Goal: Information Seeking & Learning: Learn about a topic

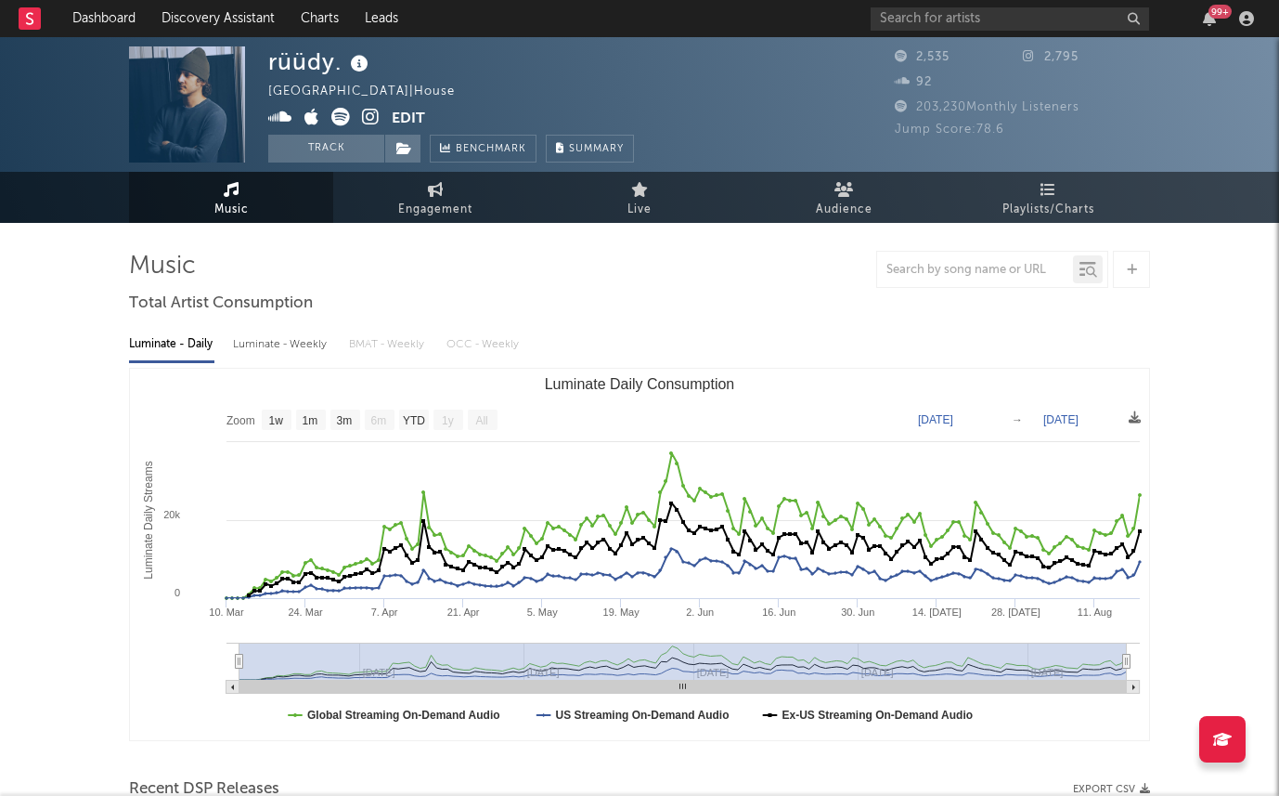
select select "1w"
click at [185, 13] on link "Discovery Assistant" at bounding box center [218, 18] width 139 height 37
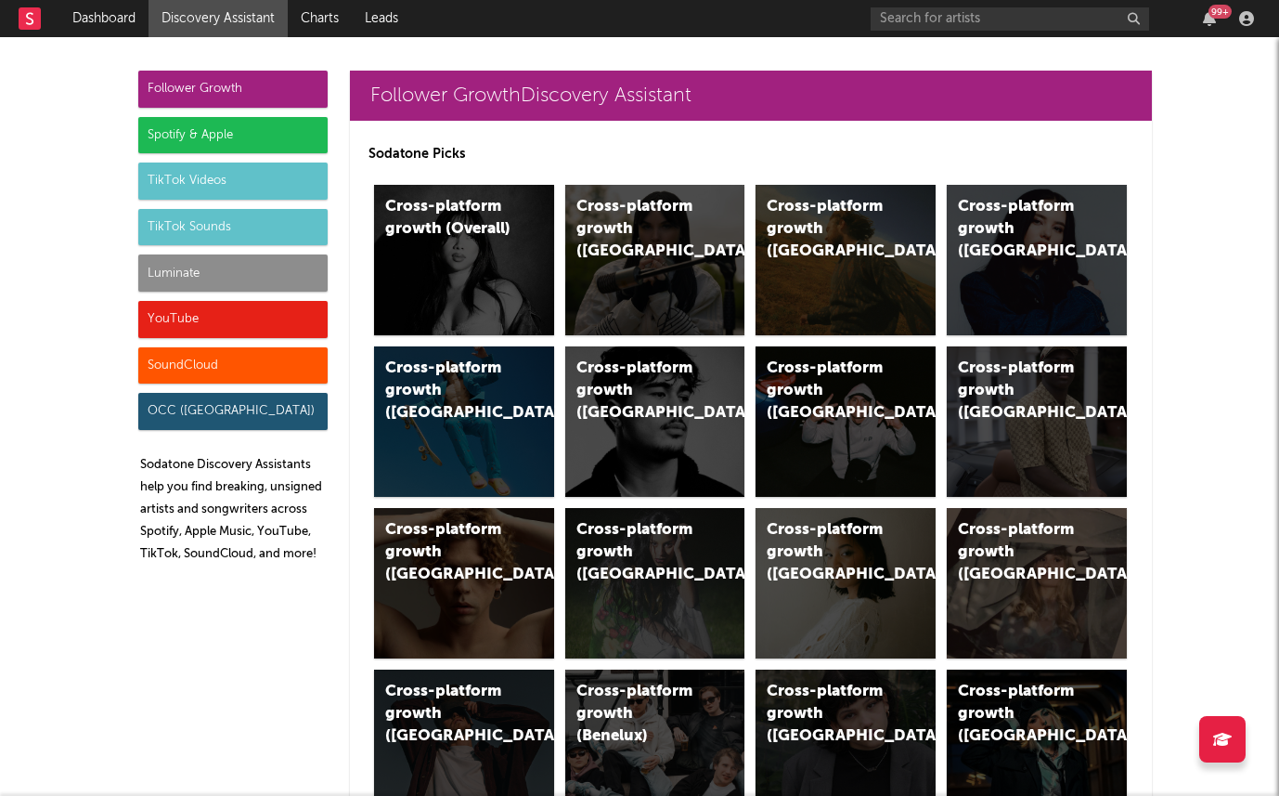
click at [500, 253] on div "Cross-platform growth (Overall)" at bounding box center [464, 260] width 180 height 150
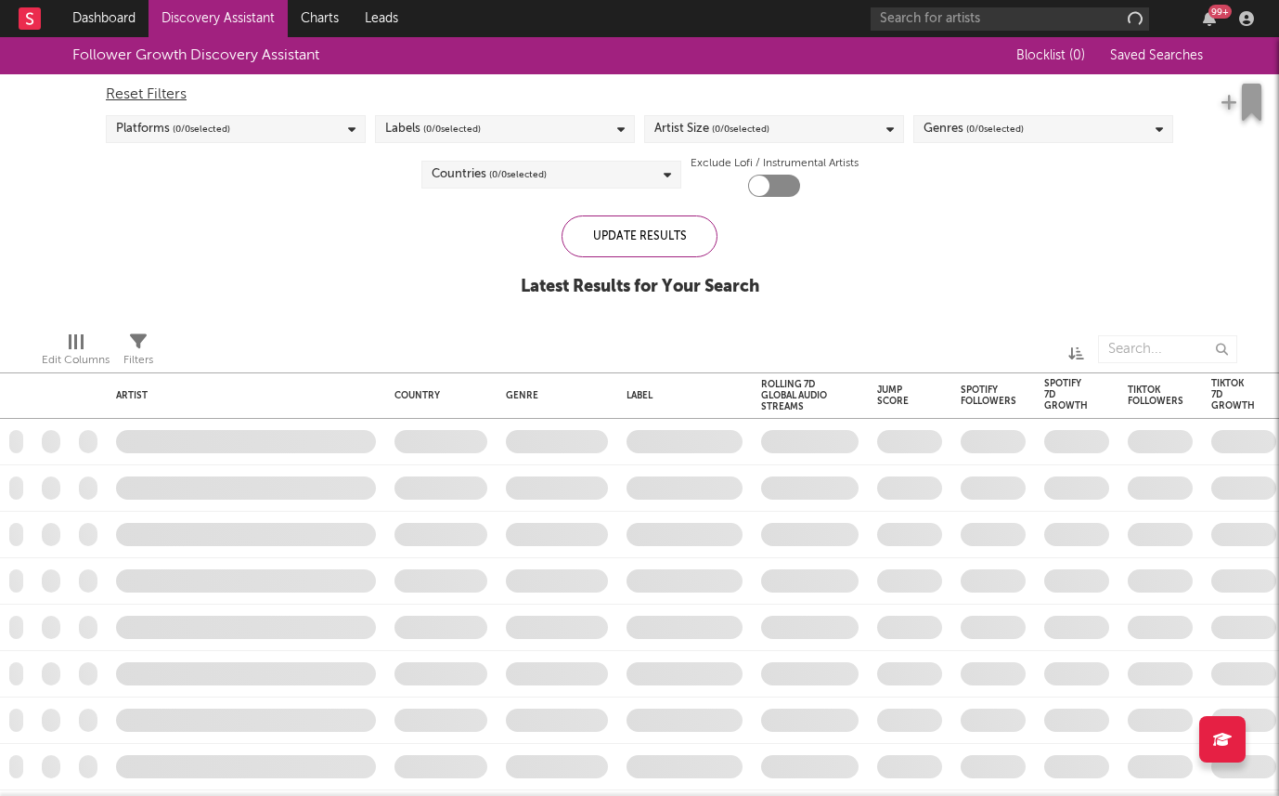
checkbox input "true"
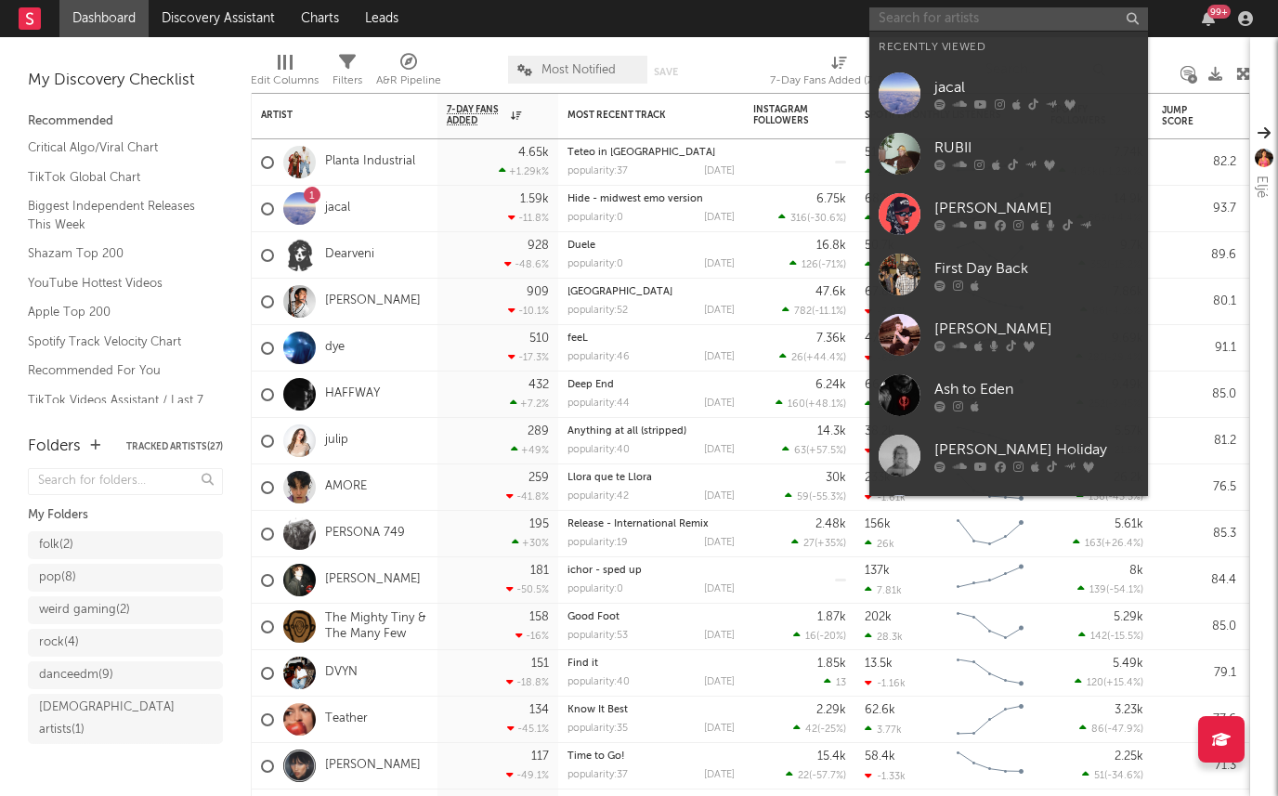
click at [928, 15] on input "text" at bounding box center [1008, 18] width 279 height 23
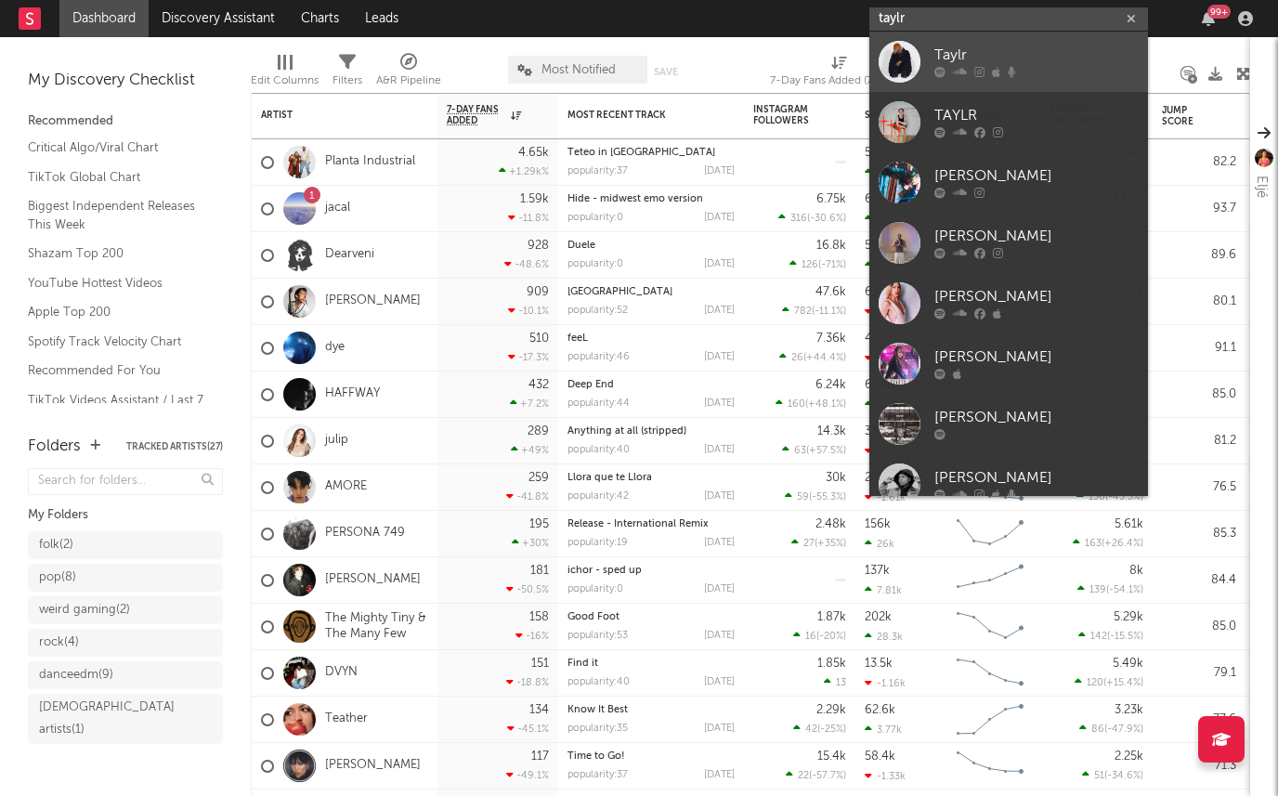
type input "taylr"
click at [1006, 49] on div "Taylr" at bounding box center [1036, 56] width 204 height 22
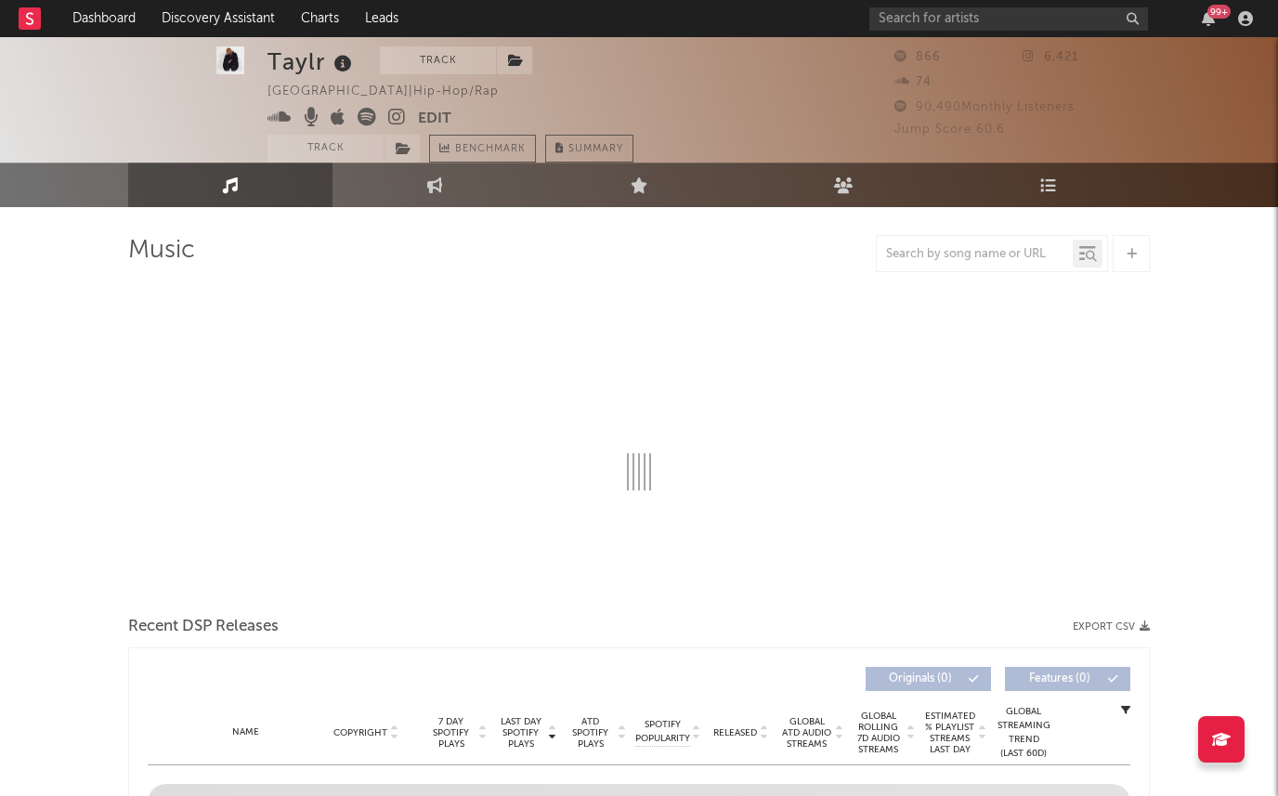
select select "6m"
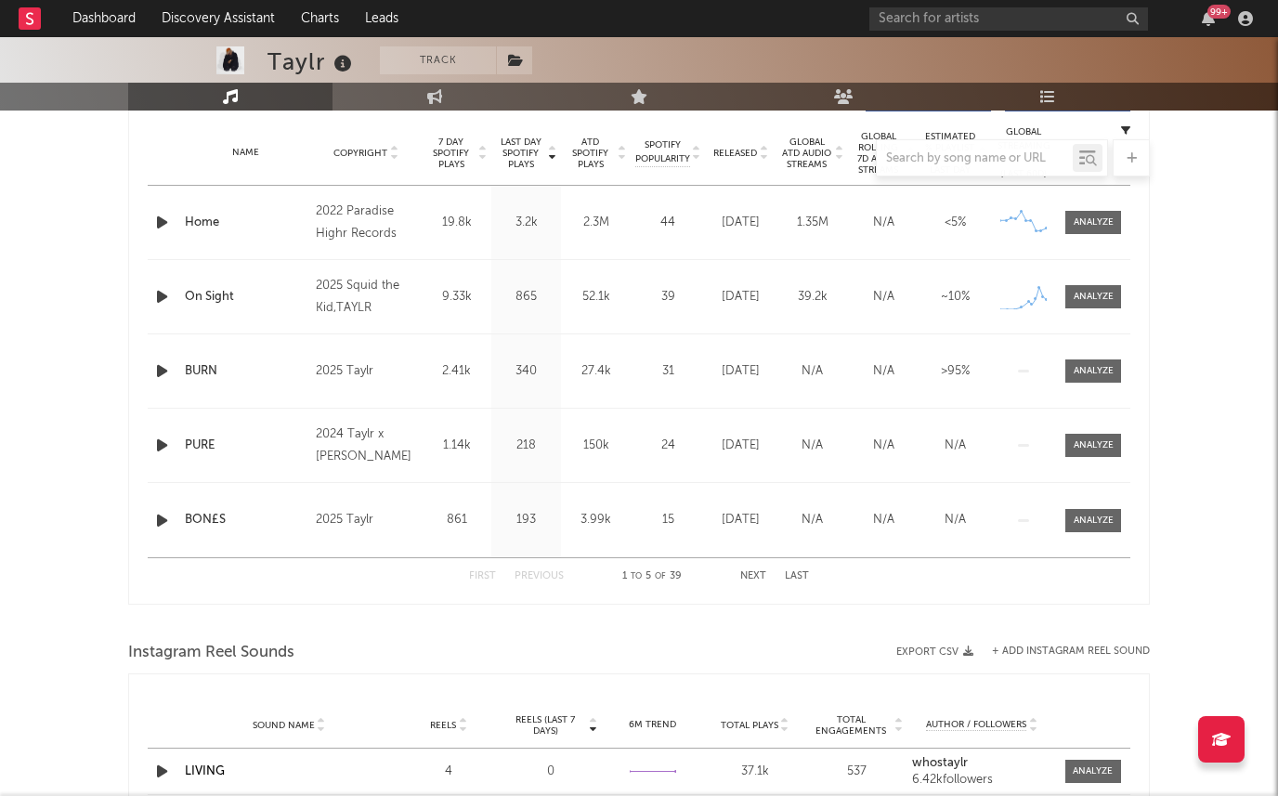
scroll to position [741, 0]
click at [453, 154] on div at bounding box center [638, 157] width 1021 height 37
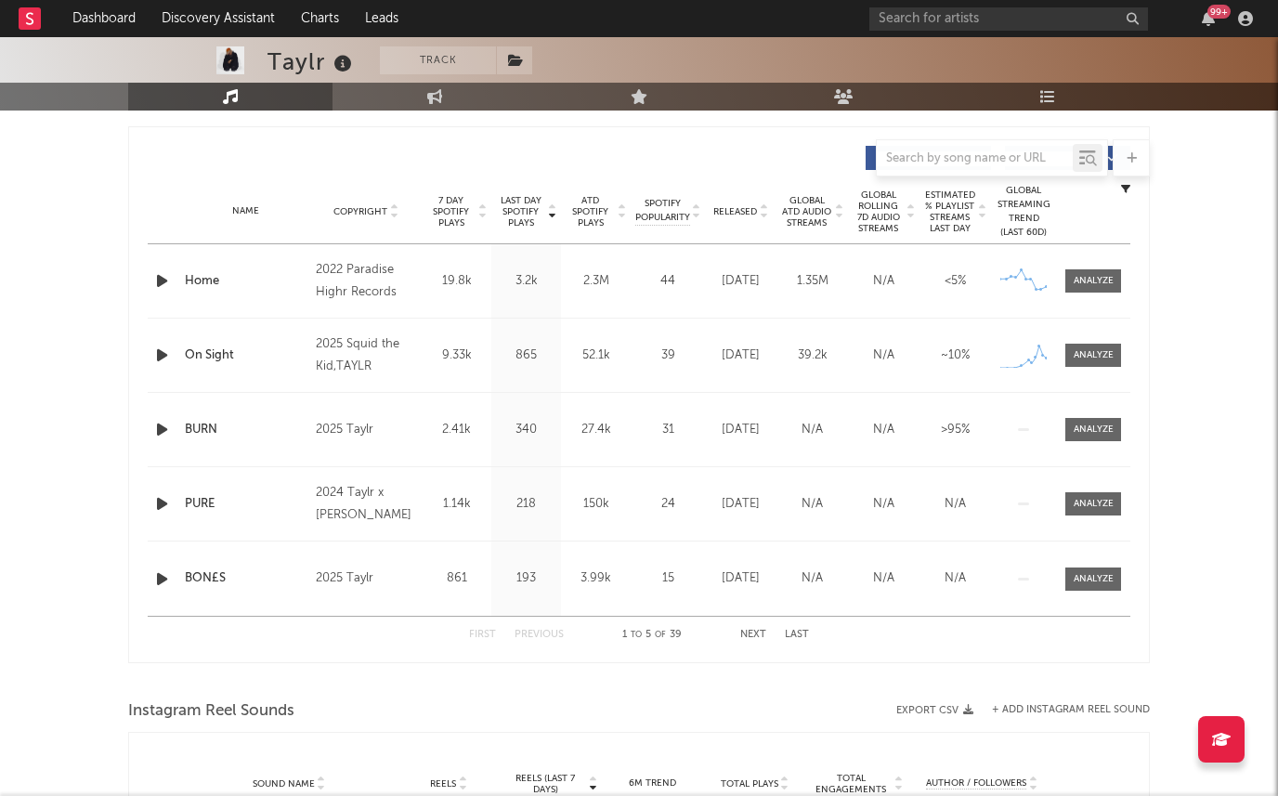
scroll to position [664, 0]
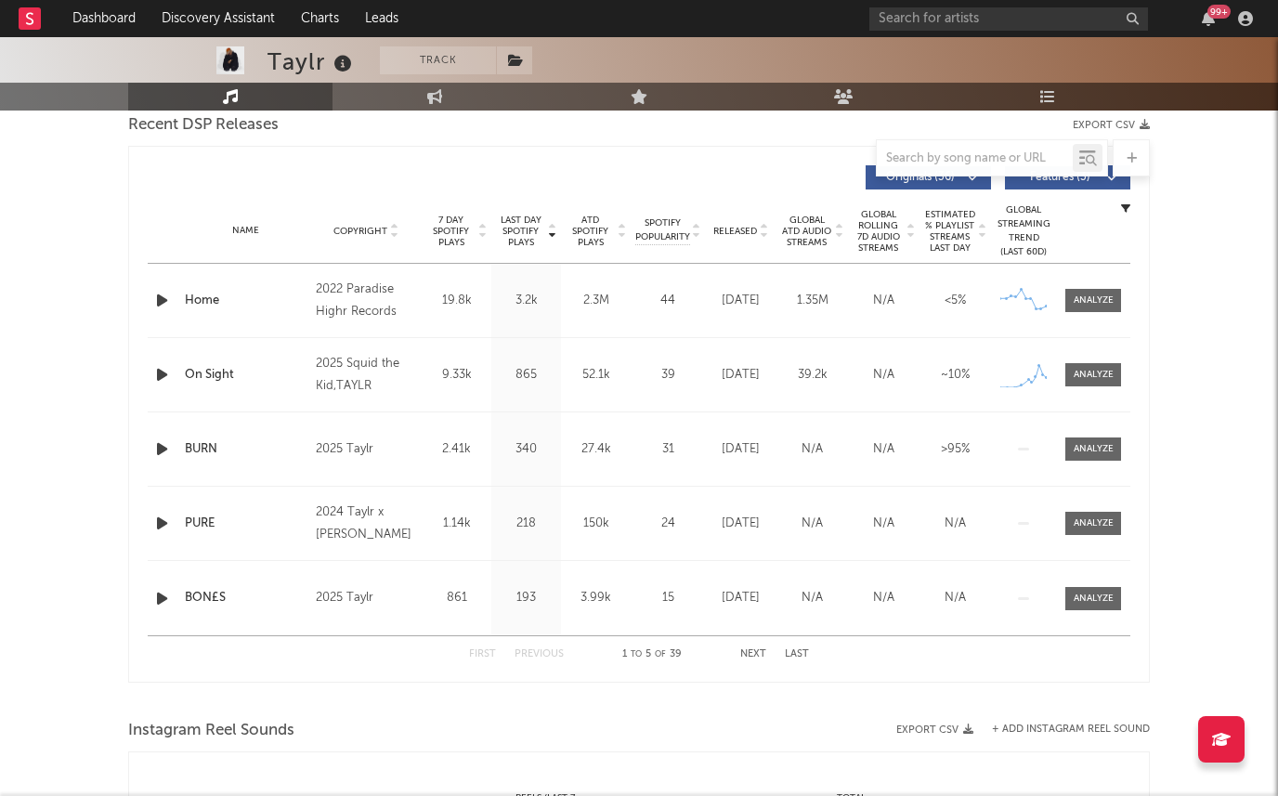
click at [448, 240] on span "7 Day Spotify Plays" at bounding box center [450, 230] width 49 height 33
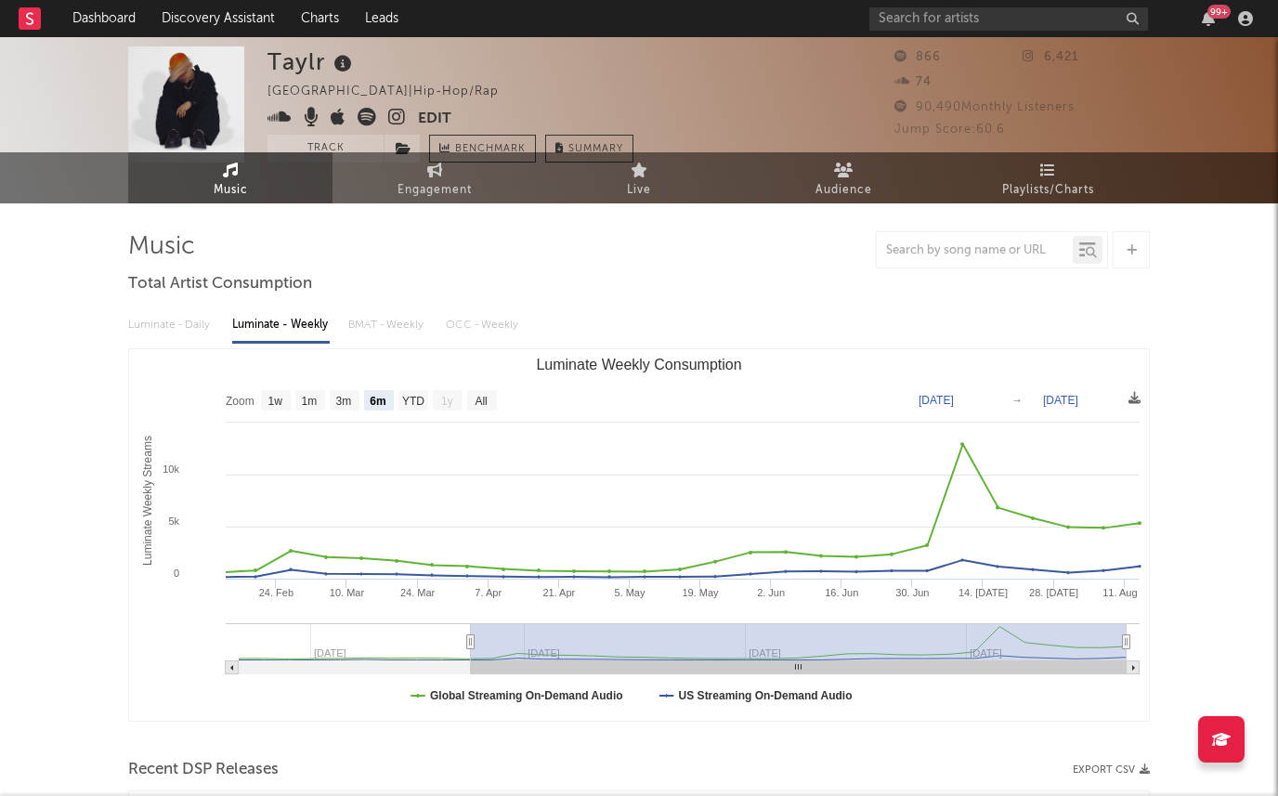
scroll to position [0, 0]
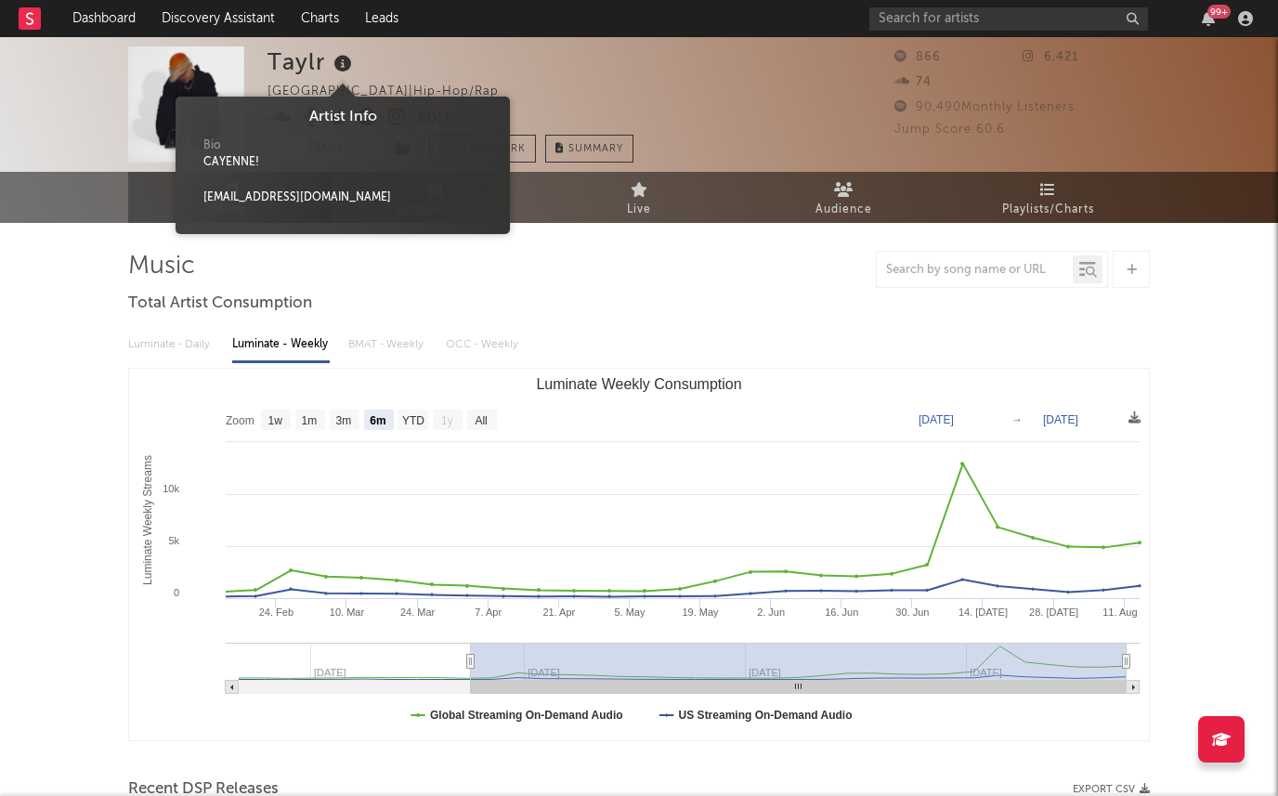
click at [345, 62] on icon at bounding box center [343, 64] width 27 height 26
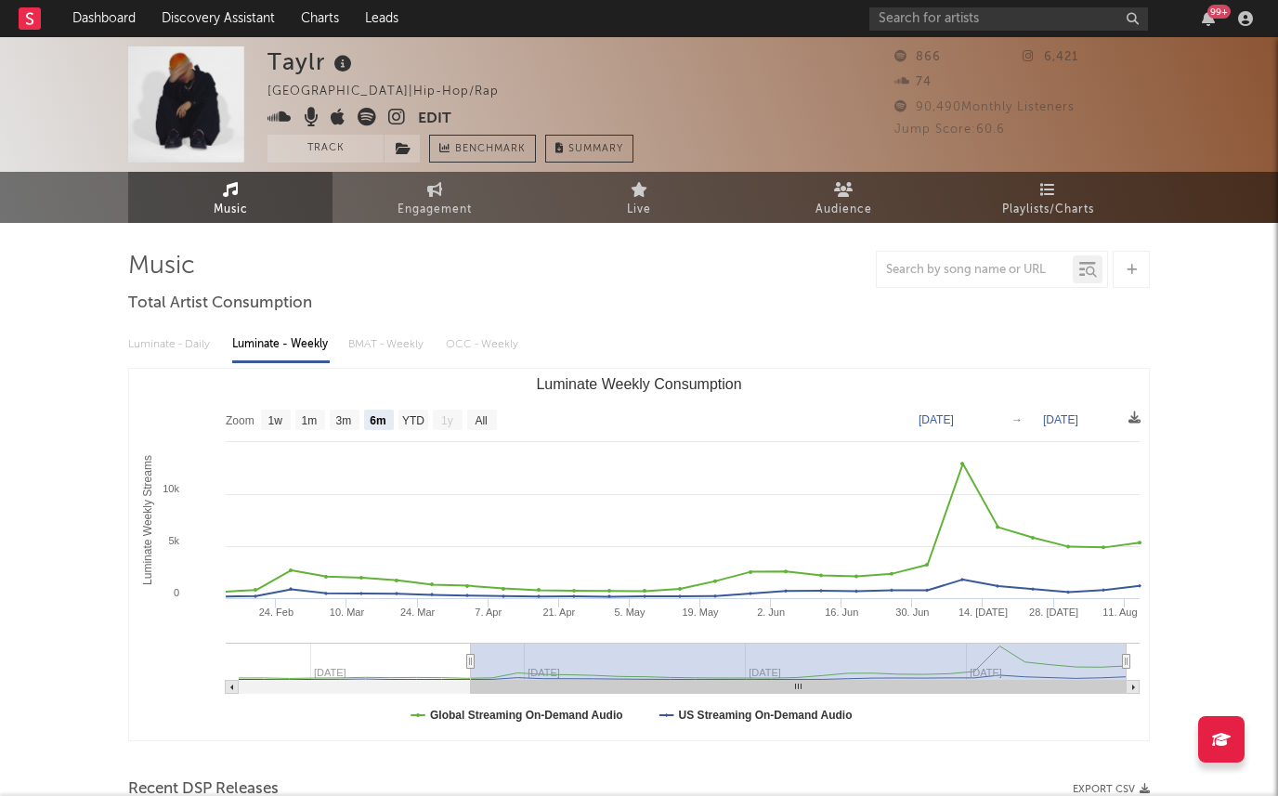
click at [344, 61] on icon at bounding box center [343, 64] width 27 height 26
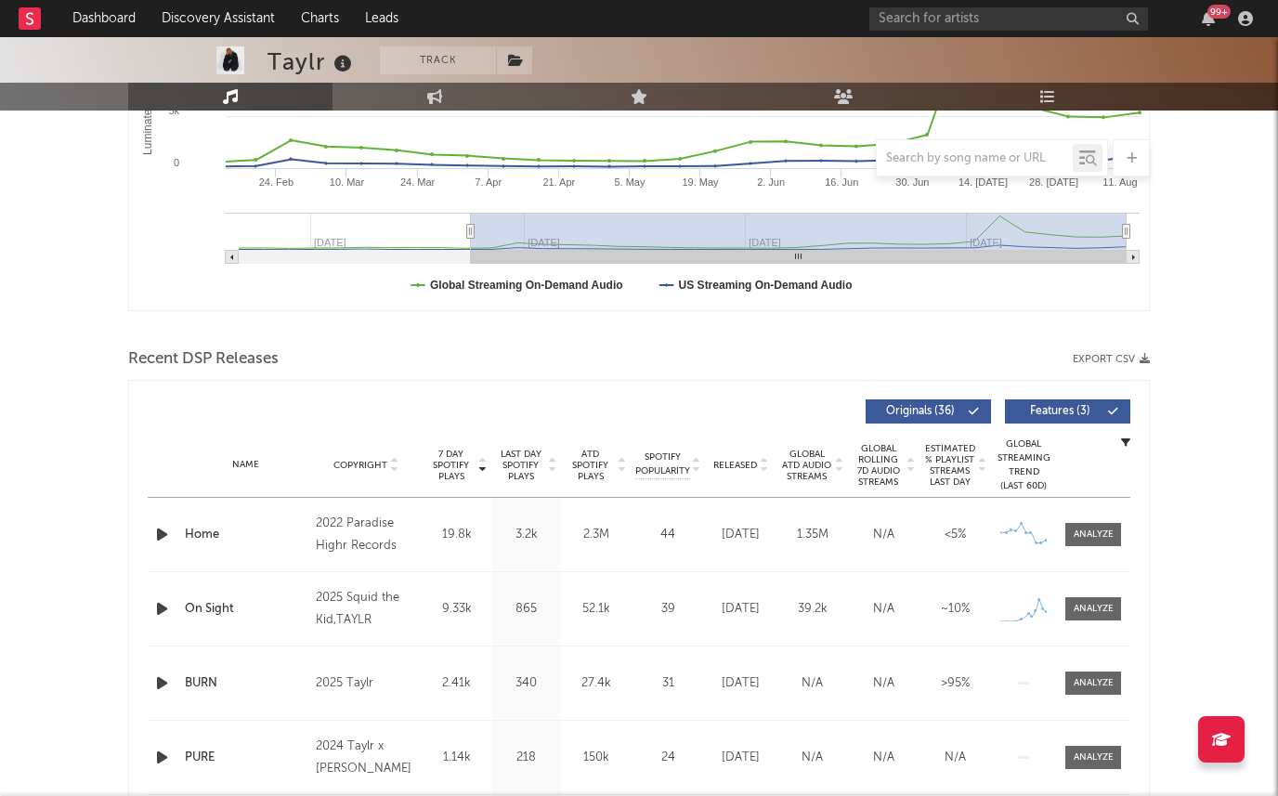
scroll to position [621, 0]
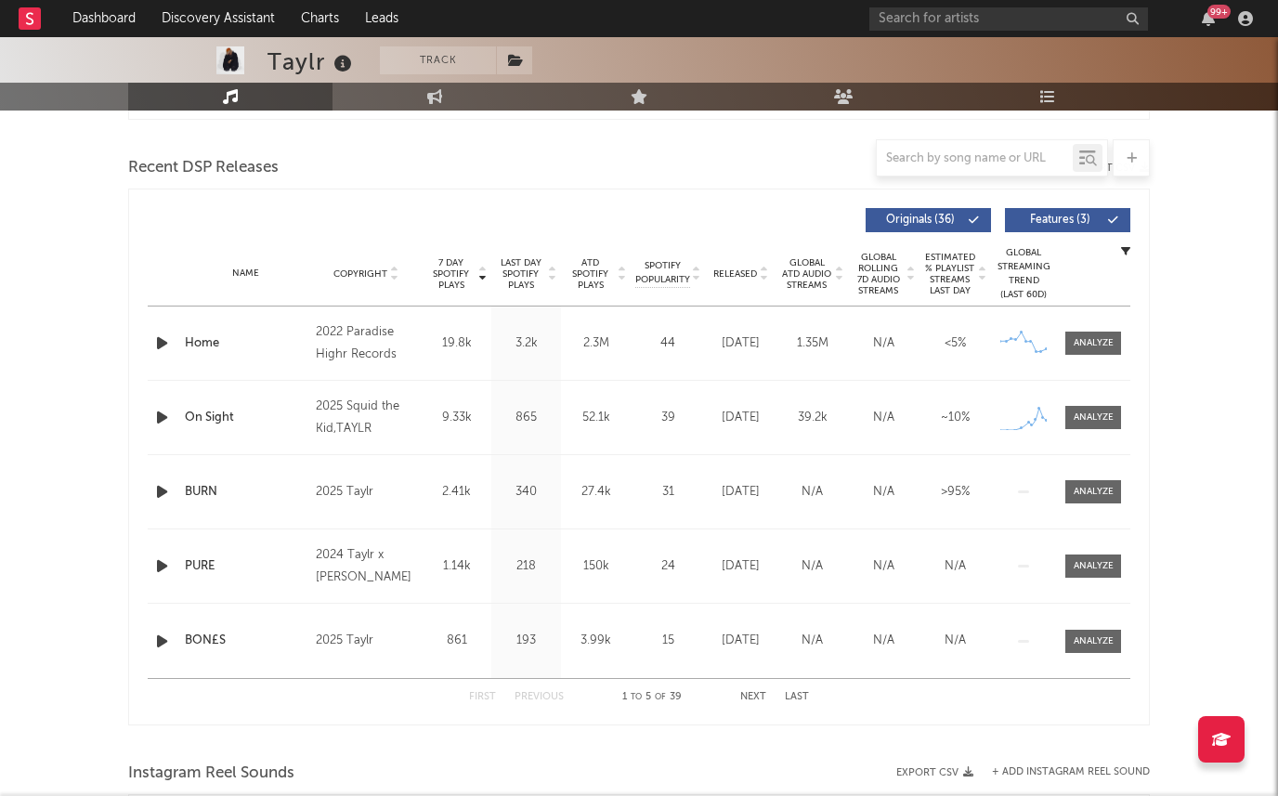
click at [726, 279] on div "Released" at bounding box center [740, 273] width 62 height 14
drag, startPoint x: 716, startPoint y: 334, endPoint x: 762, endPoint y: 358, distance: 52.3
click at [762, 353] on div "[DATE]" at bounding box center [740, 343] width 62 height 19
click at [721, 204] on div "Released Copyright 7 Day Spotify Plays Last Day Spotify Plays ATD Spotify Plays…" at bounding box center [639, 220] width 982 height 43
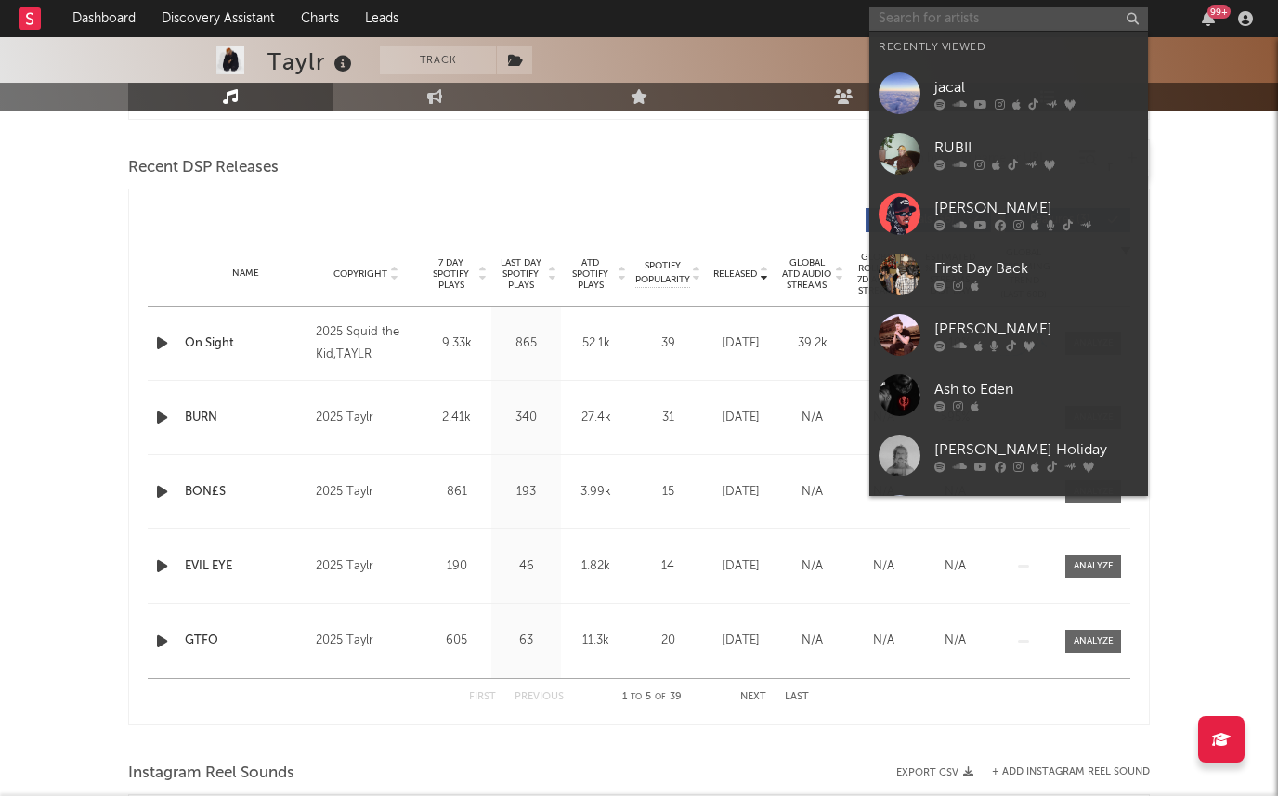
click at [894, 8] on input "text" at bounding box center [1008, 18] width 279 height 23
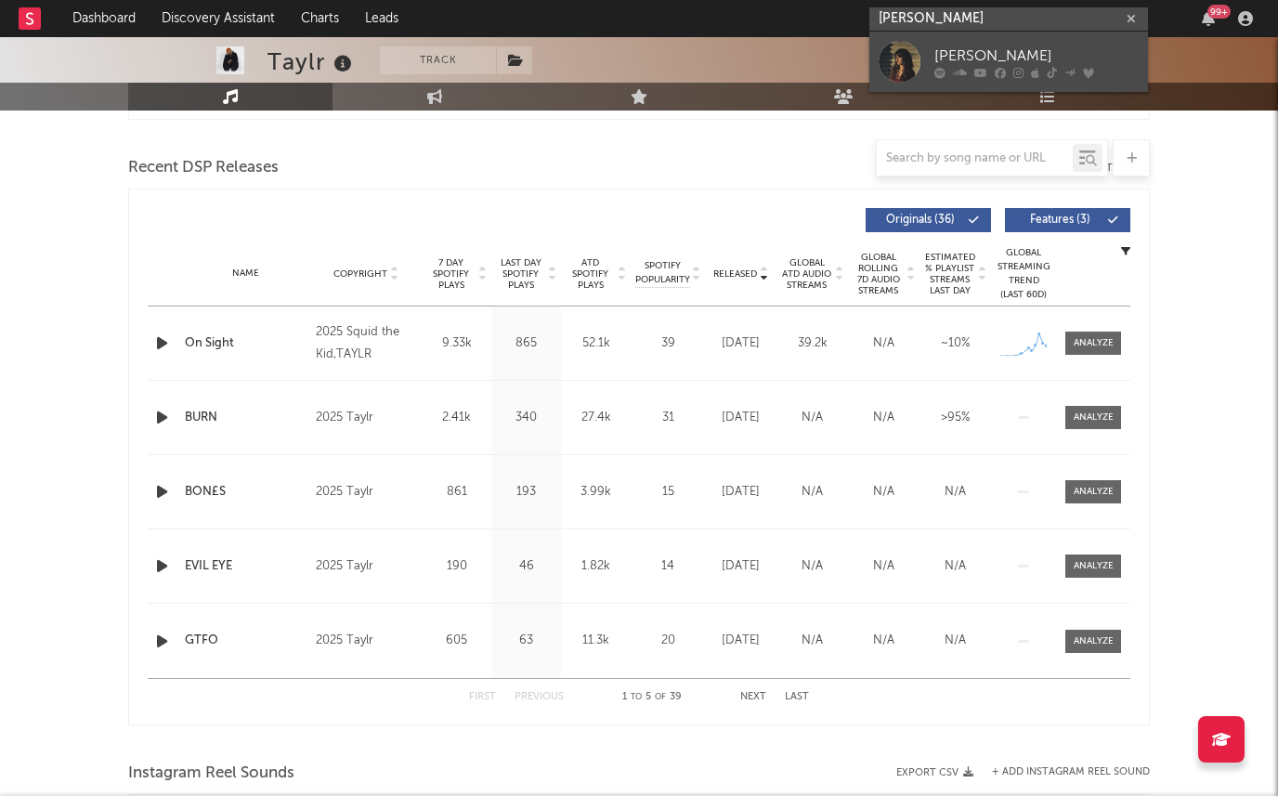
type input "[PERSON_NAME]"
click at [922, 53] on link "[PERSON_NAME]" at bounding box center [1008, 62] width 279 height 60
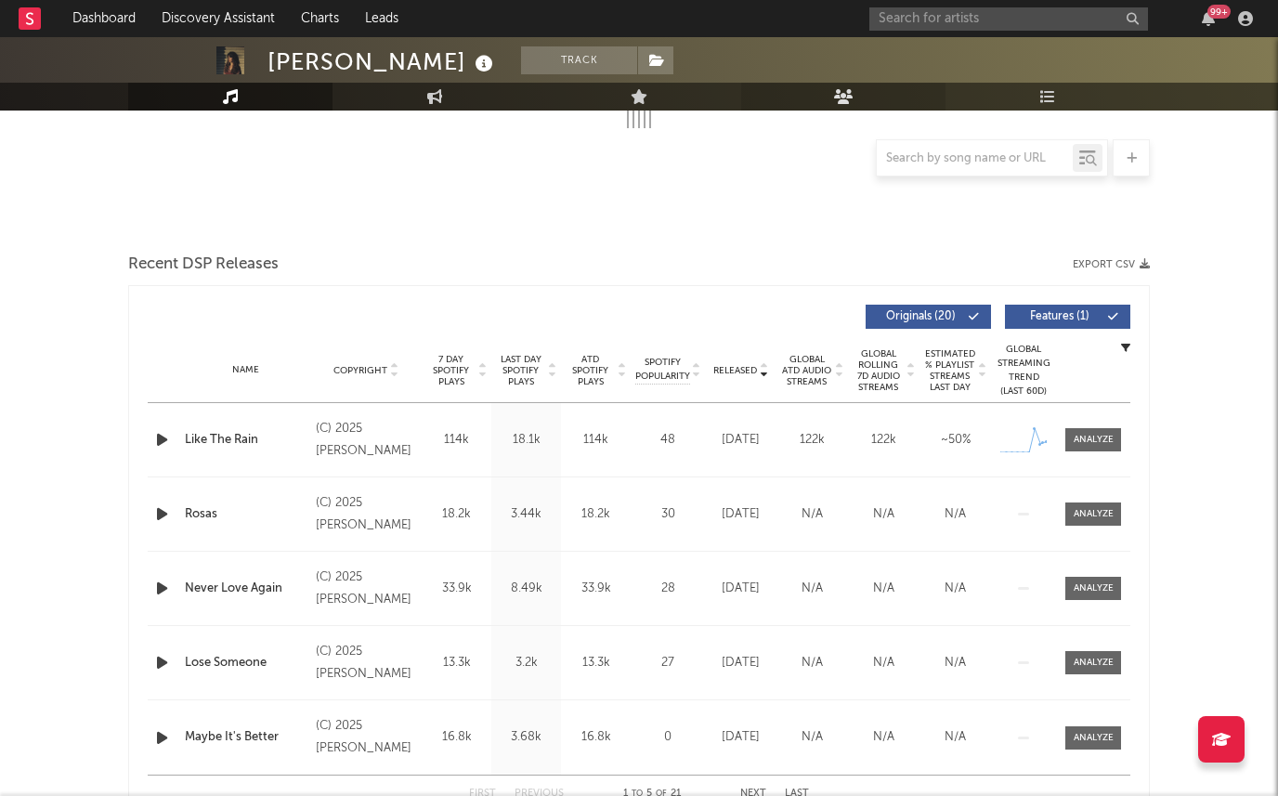
select select "6m"
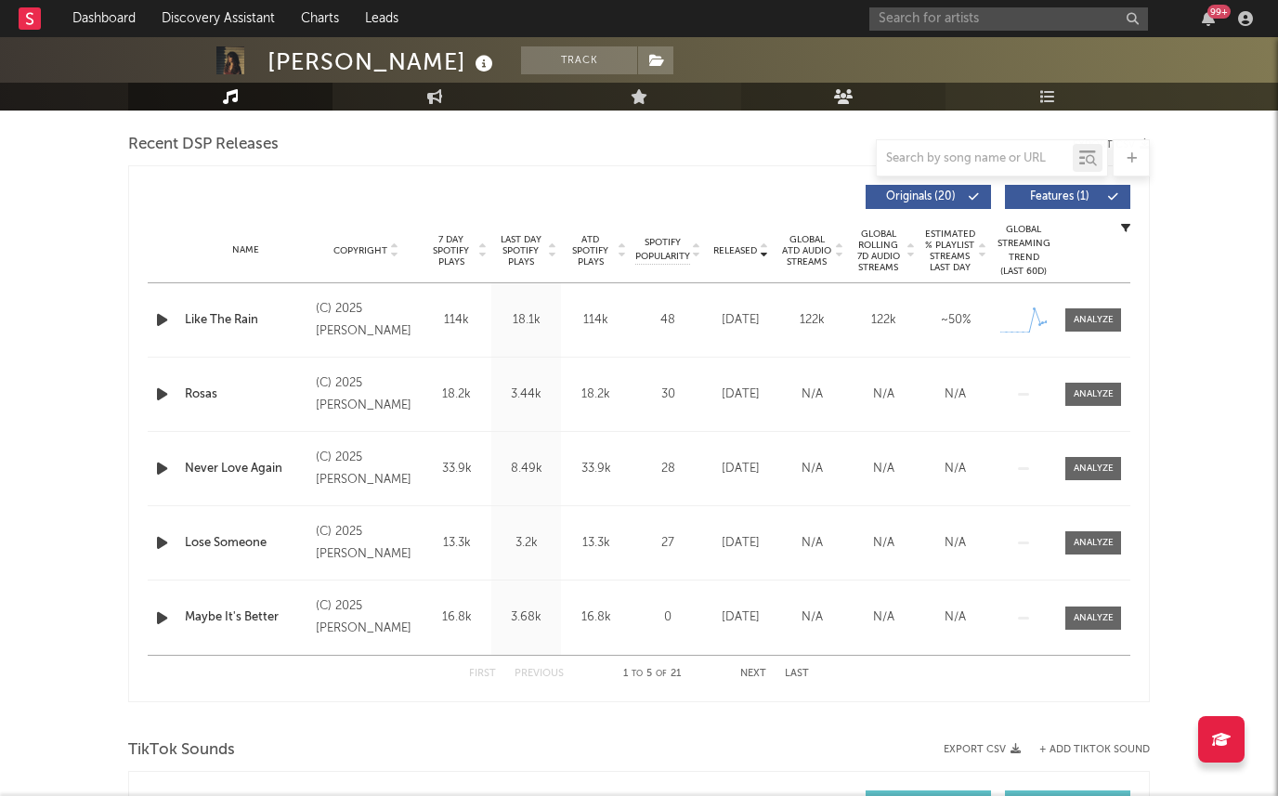
scroll to position [657, 0]
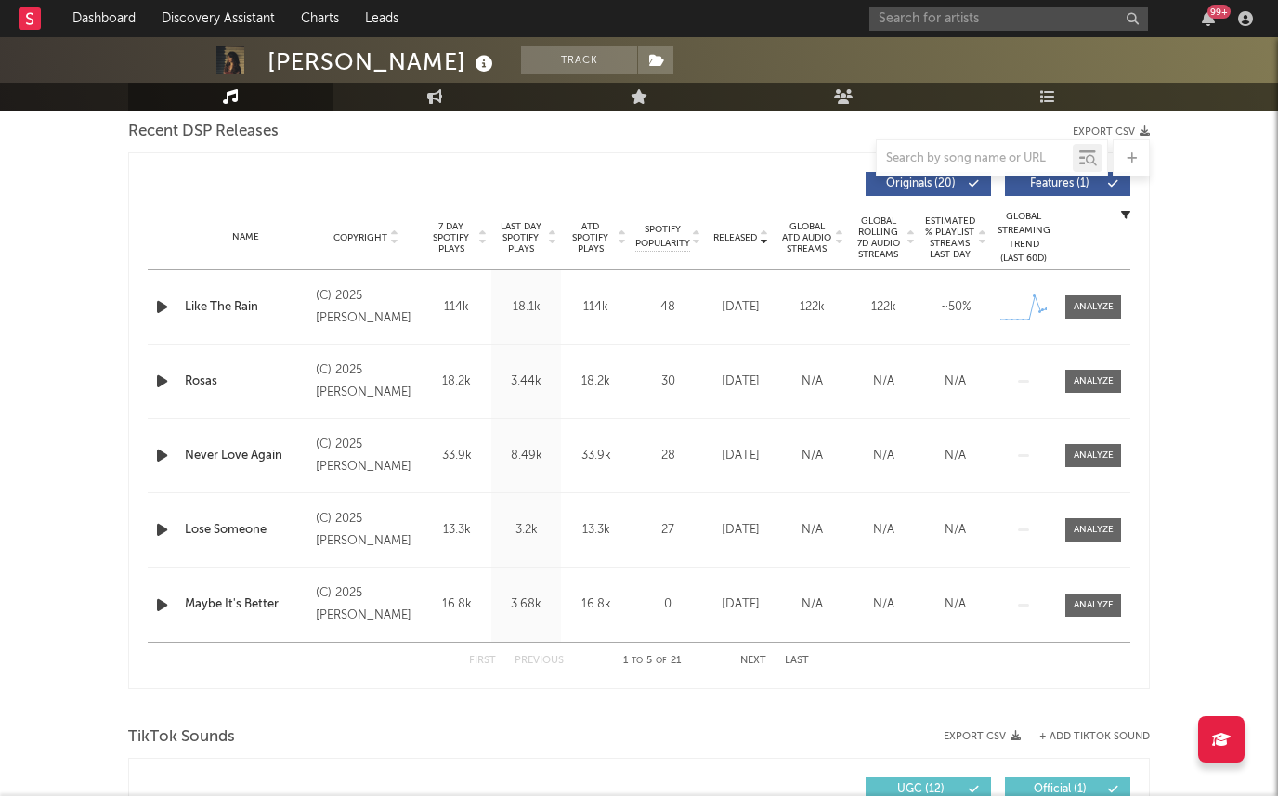
click at [951, 238] on span "Estimated % Playlist Streams Last Day" at bounding box center [949, 237] width 51 height 45
click at [448, 232] on span "7 Day Spotify Plays" at bounding box center [450, 237] width 49 height 33
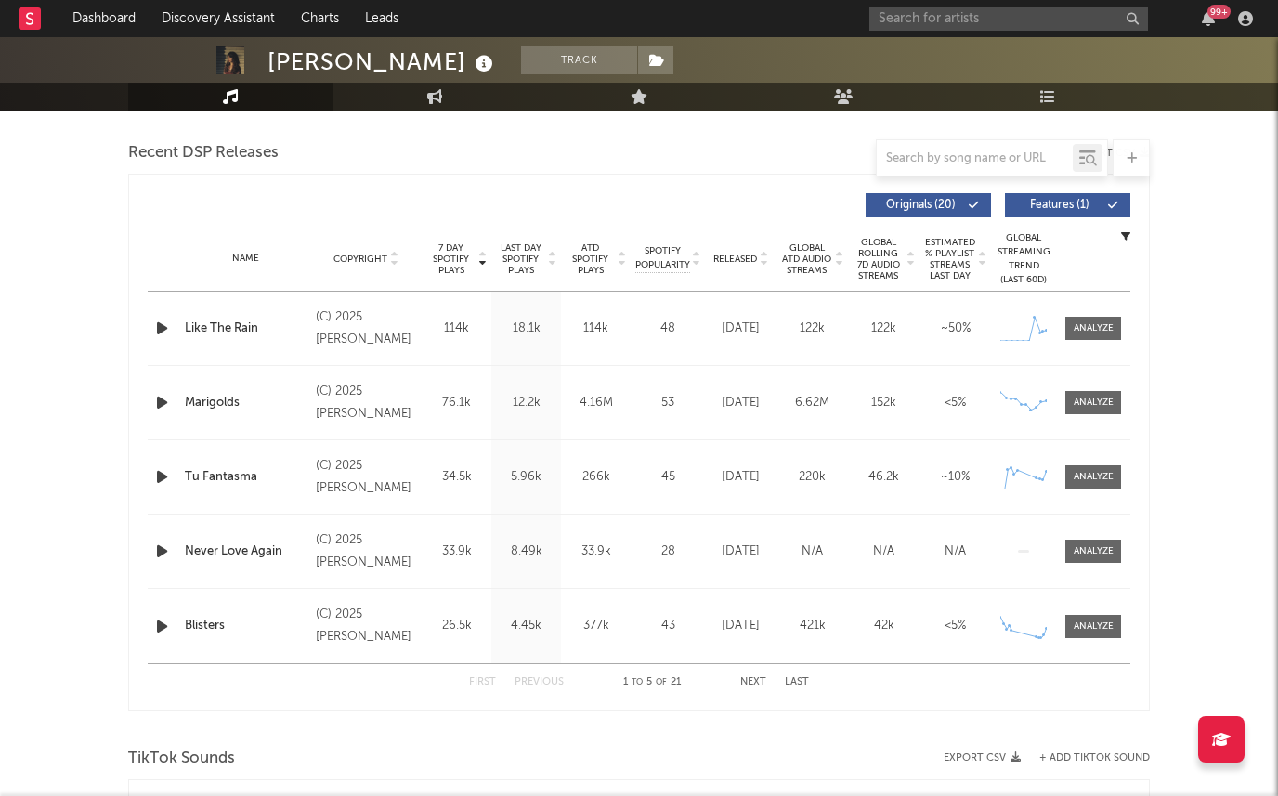
scroll to position [634, 0]
click at [531, 256] on span "Last Day Spotify Plays" at bounding box center [520, 260] width 49 height 33
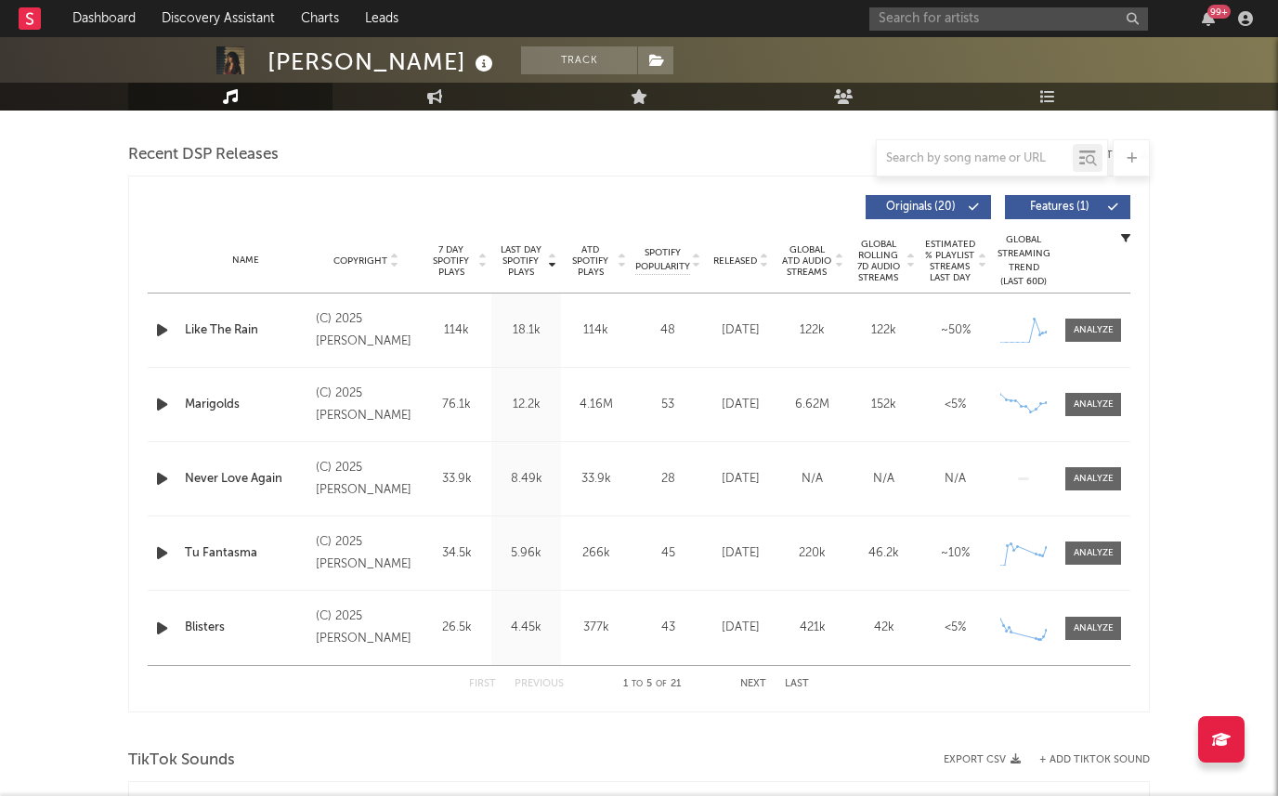
click at [462, 267] on span "7 Day Spotify Plays" at bounding box center [450, 260] width 49 height 33
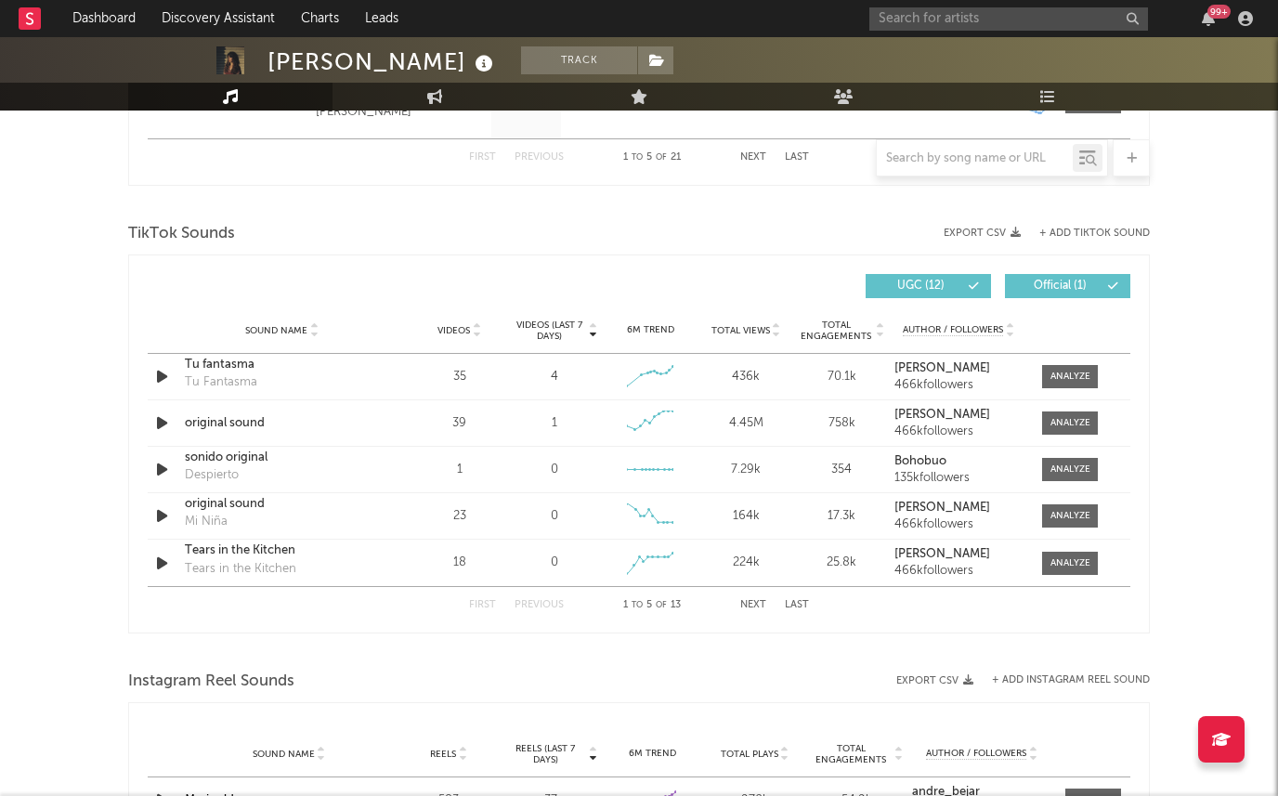
scroll to position [1186, 0]
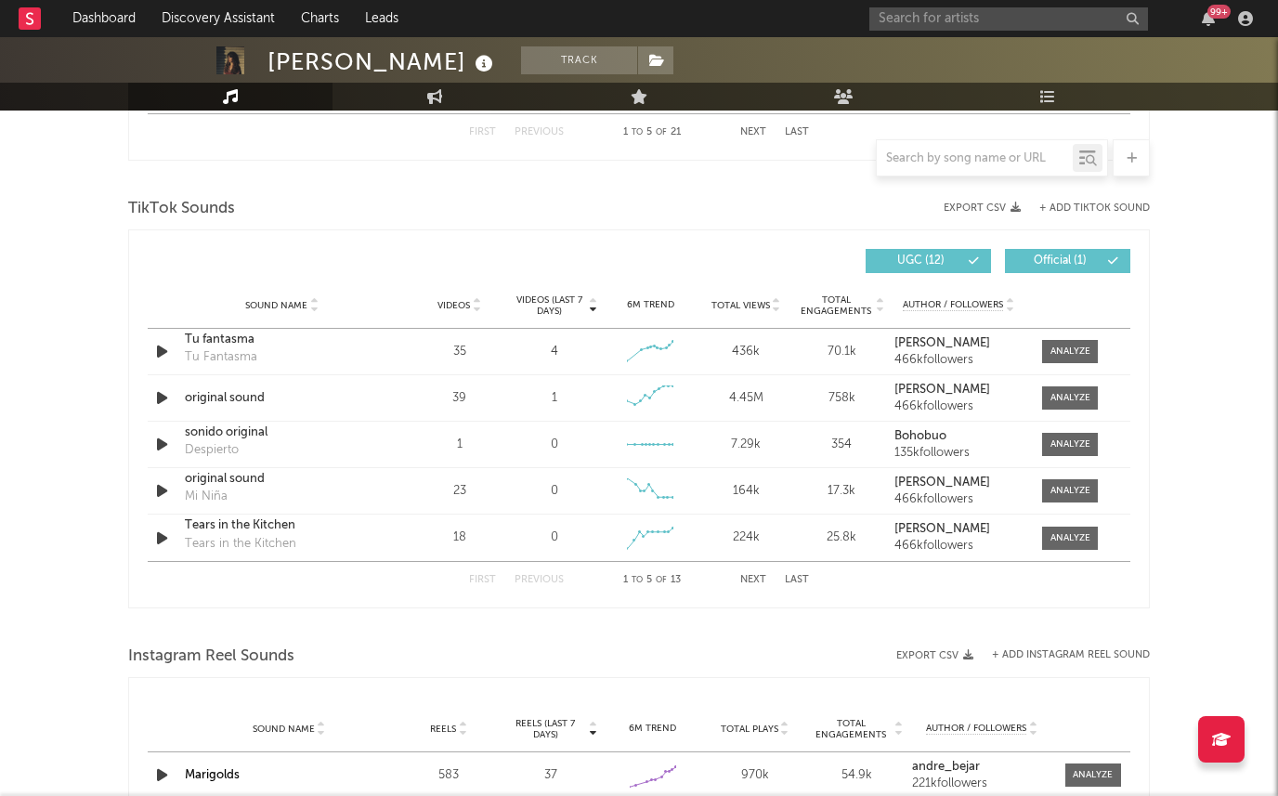
click at [462, 306] on span "Videos" at bounding box center [453, 305] width 32 height 11
click at [535, 302] on span "Videos (last 7 days)" at bounding box center [549, 305] width 75 height 22
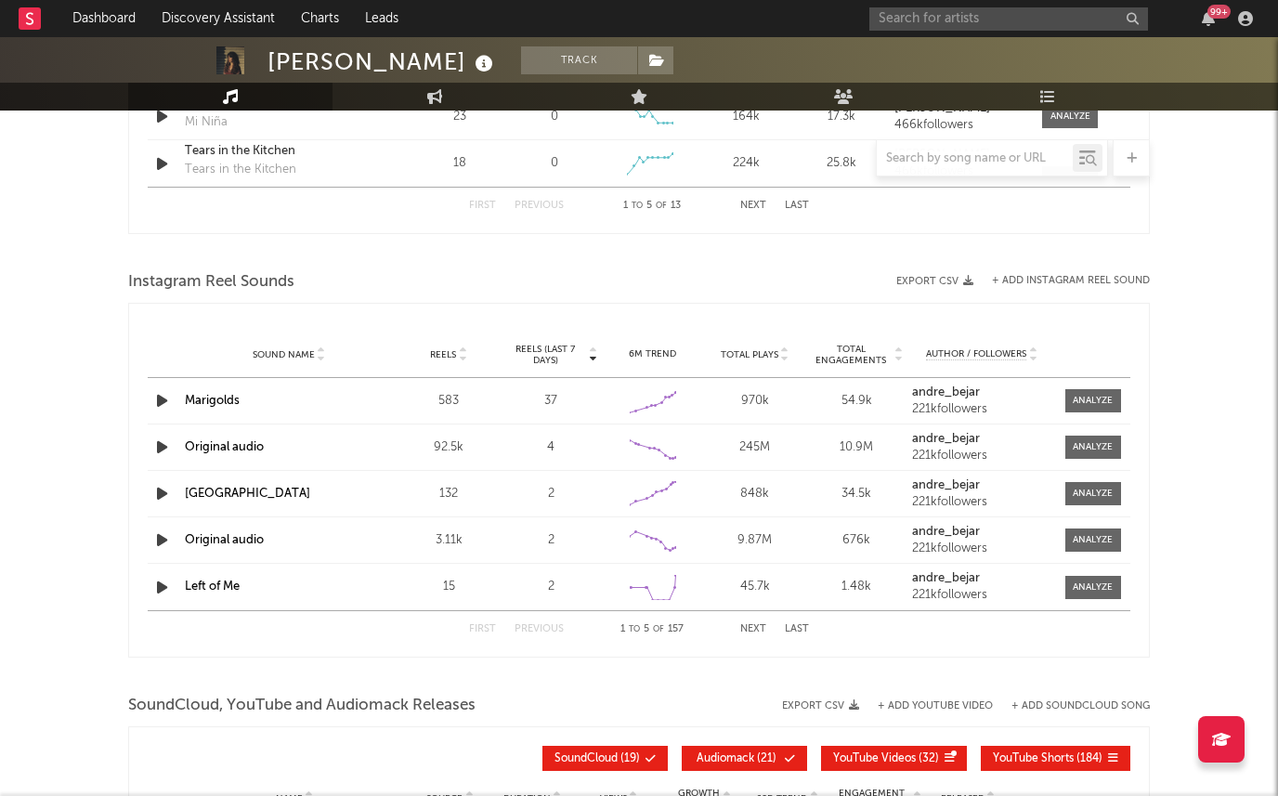
scroll to position [1570, 0]
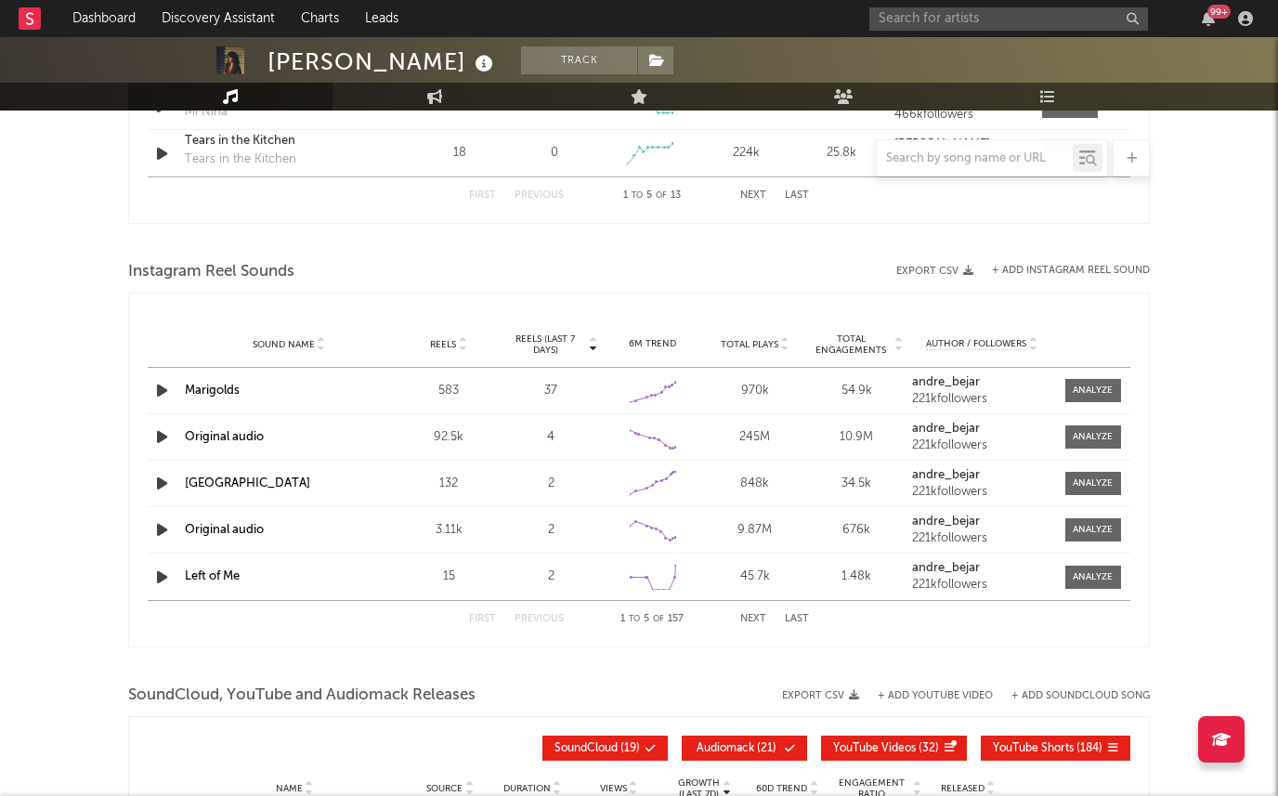
click at [445, 346] on span "Reels" at bounding box center [443, 344] width 26 height 11
click at [161, 386] on icon "button" at bounding box center [161, 390] width 19 height 23
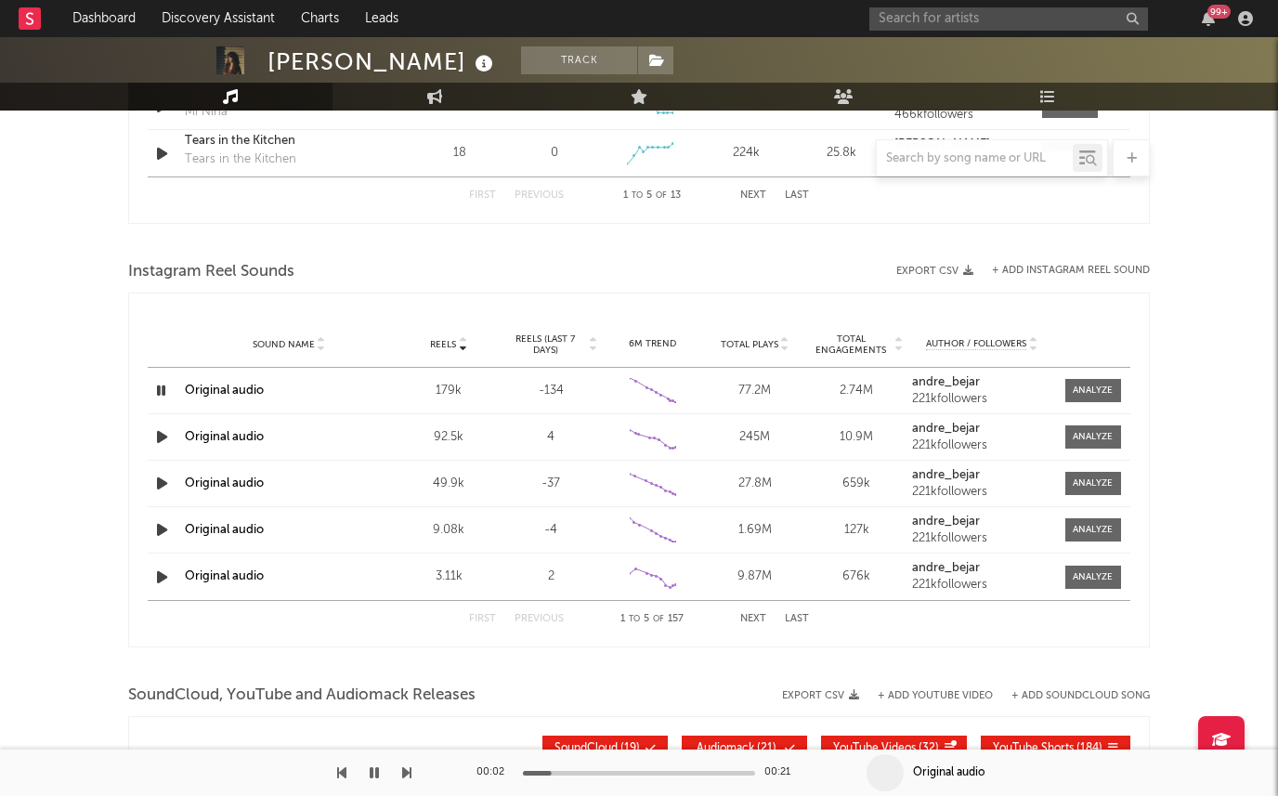
click at [216, 379] on div "Sound Name Original audio Reels 179k Reels (last 7 days) -134 6M Trend Created …" at bounding box center [639, 390] width 982 height 45
click at [165, 437] on icon "button" at bounding box center [161, 436] width 19 height 23
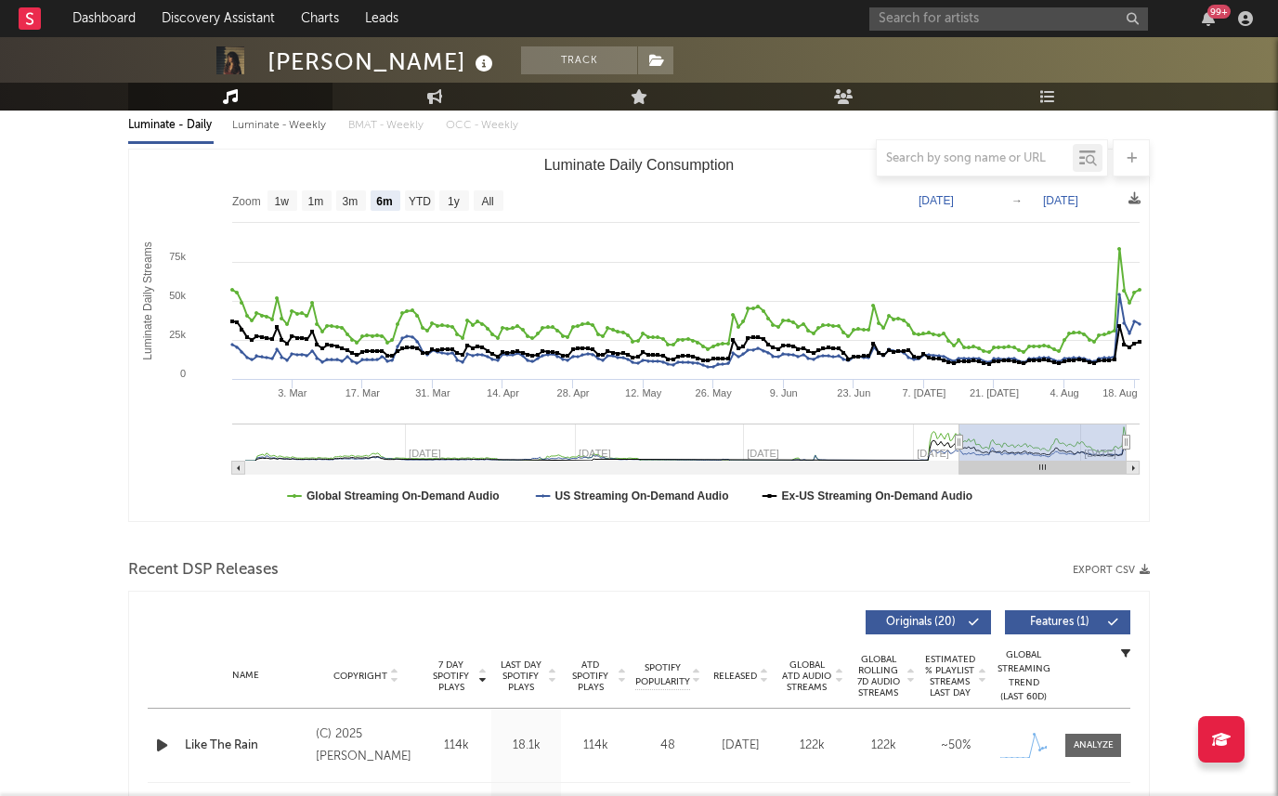
scroll to position [0, 0]
